Goal: Check status: Check status

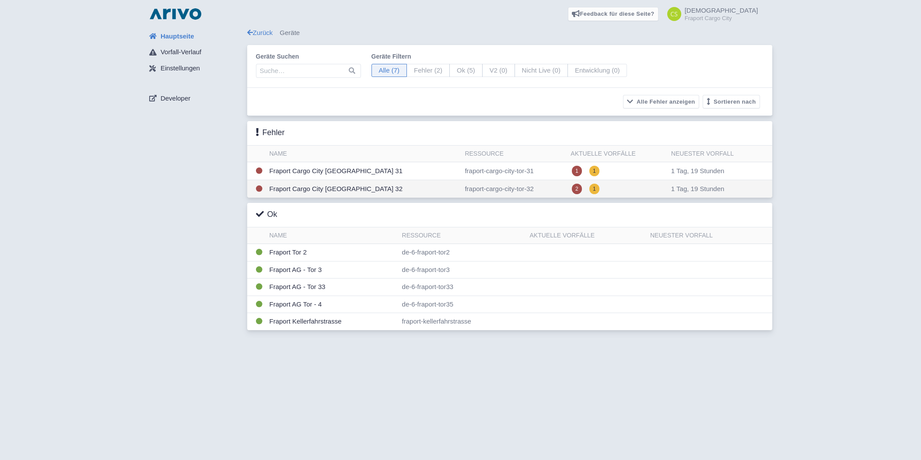
click at [326, 185] on td "Fraport Cargo City [GEOGRAPHIC_DATA] 32" at bounding box center [364, 189] width 196 height 18
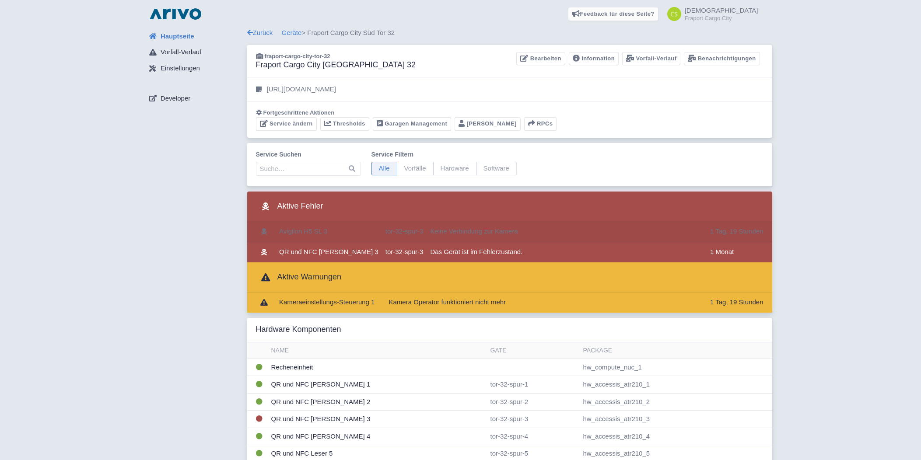
click at [315, 231] on td "Avigilon H5 SL 3" at bounding box center [329, 232] width 106 height 21
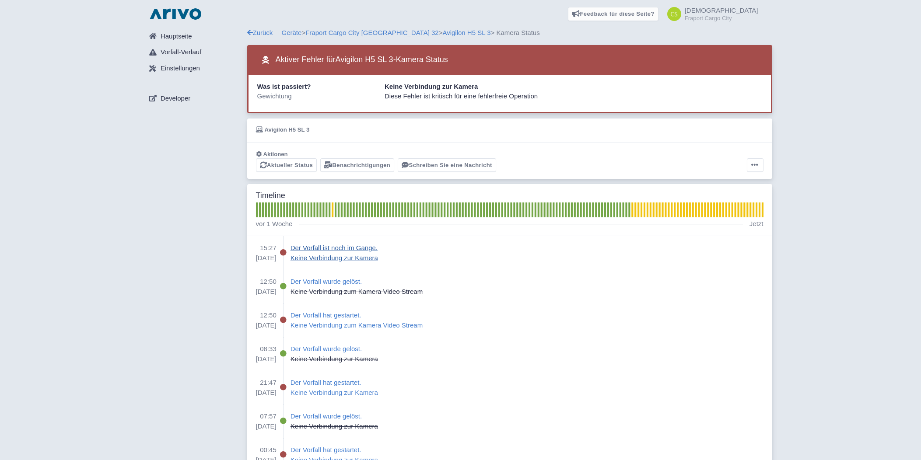
click at [367, 244] on div "Der Vorfall ist noch im Gange." at bounding box center [333, 248] width 87 height 10
